Goal: Information Seeking & Learning: Learn about a topic

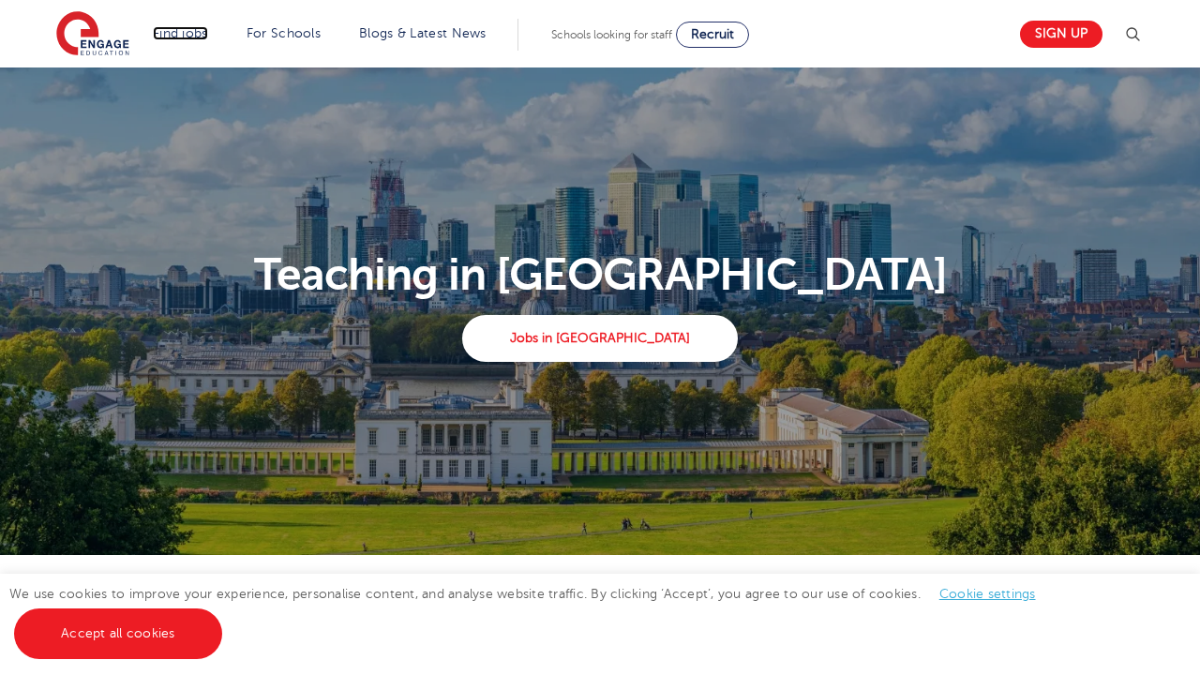
click at [172, 33] on link "Find jobs" at bounding box center [180, 33] width 55 height 14
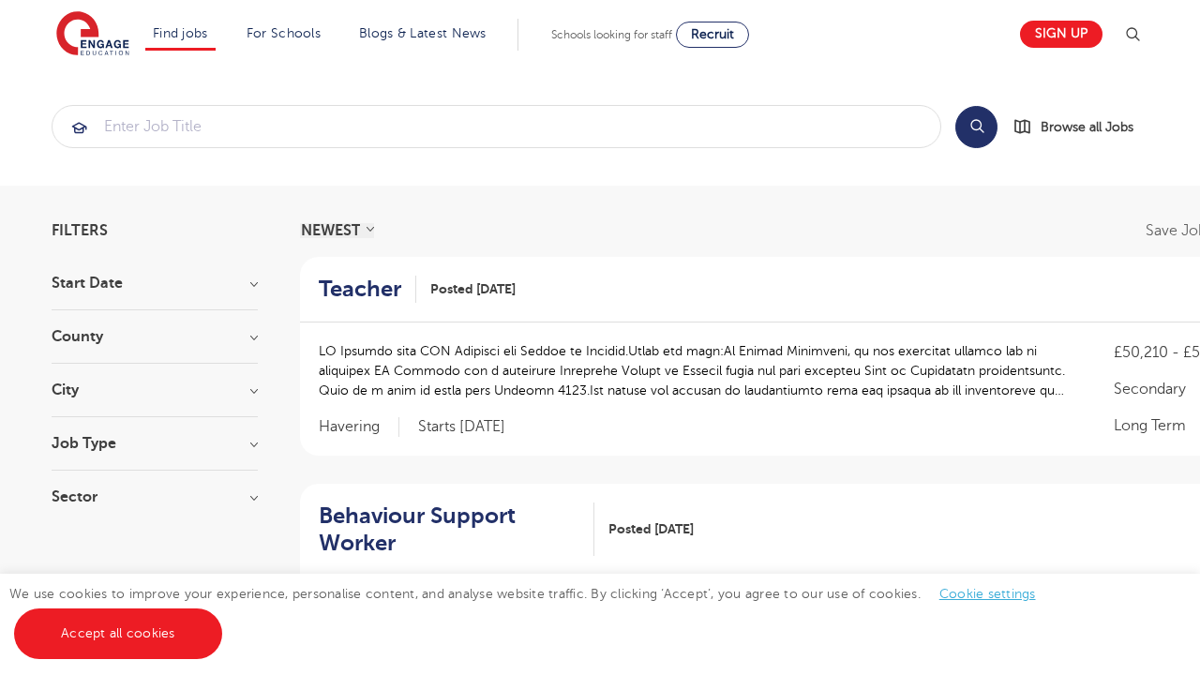
click at [0, 0] on link "Teaching Assistant Apprenticeship" at bounding box center [0, 0] width 0 height 0
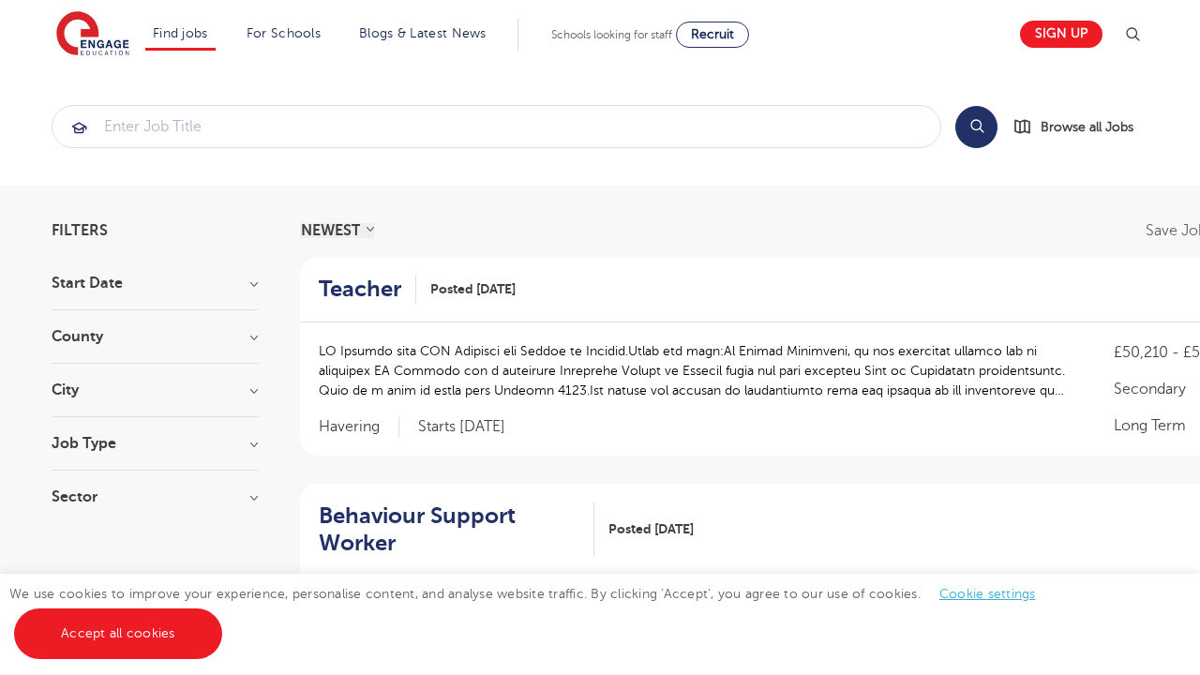
click at [0, 0] on link "Teaching Assistant Apprenticeship" at bounding box center [0, 0] width 0 height 0
